Goal: Task Accomplishment & Management: Manage account settings

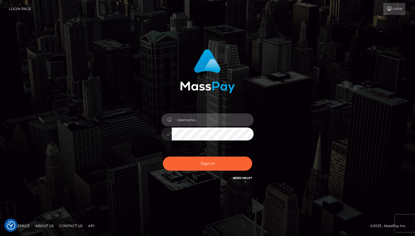
type input "[EMAIL_ADDRESS][DOMAIN_NAME]"
click at [208, 164] on button "Sign in" at bounding box center [207, 164] width 89 height 14
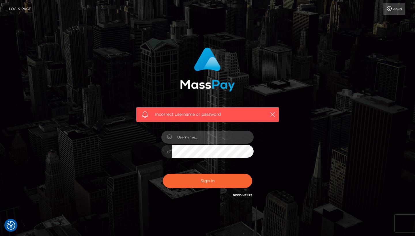
type input "[EMAIL_ADDRESS][DOMAIN_NAME]"
click at [185, 182] on button "Sign in" at bounding box center [207, 181] width 89 height 14
type input "[EMAIL_ADDRESS][DOMAIN_NAME]"
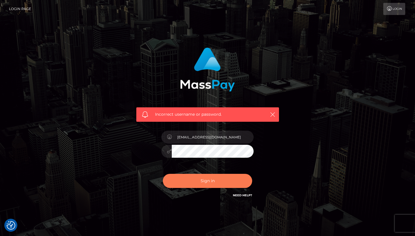
click at [201, 179] on button "Sign in" at bounding box center [207, 181] width 89 height 14
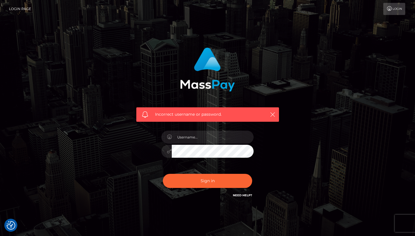
click at [297, 134] on div "Incorrect username or password." at bounding box center [207, 126] width 329 height 166
click at [242, 197] on link "Need Help?" at bounding box center [242, 196] width 19 height 4
